Goal: Information Seeking & Learning: Learn about a topic

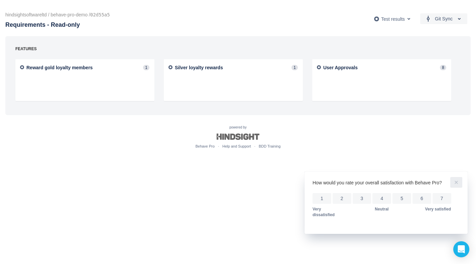
click at [455, 181] on span "more" at bounding box center [457, 182] width 8 height 8
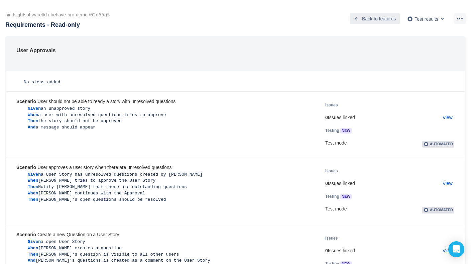
click at [386, 16] on span "Back to features" at bounding box center [379, 18] width 34 height 11
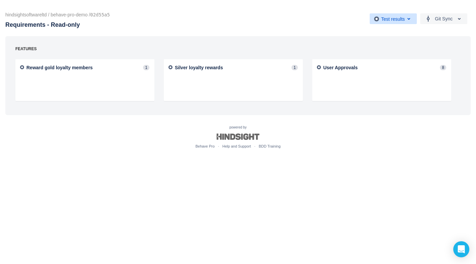
click at [411, 18] on span "button" at bounding box center [409, 19] width 8 height 8
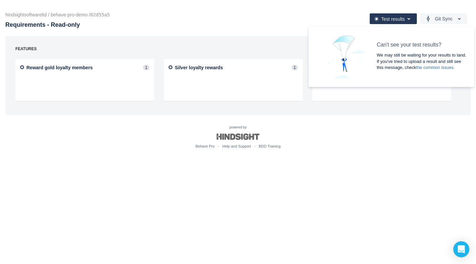
click at [321, 25] on div "hindsightsoftwareltd / behave-pro-demo / 02d55a5 Requirements - Read-only Git S…" at bounding box center [238, 64] width 476 height 102
